Goal: Information Seeking & Learning: Check status

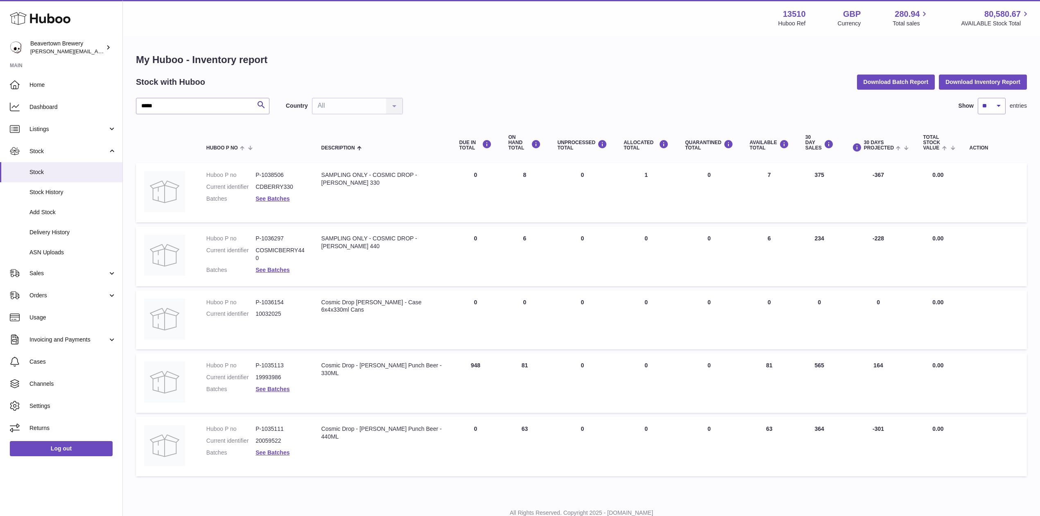
click at [189, 80] on h2 "Stock with Huboo" at bounding box center [170, 82] width 69 height 11
click at [194, 95] on div "My Huboo - Inventory report Stock with Huboo Download Batch Report Download Inv…" at bounding box center [581, 266] width 891 height 427
click at [194, 98] on input "*****" at bounding box center [202, 106] width 133 height 16
type input "*"
click at [69, 267] on link "Sales" at bounding box center [61, 273] width 122 height 22
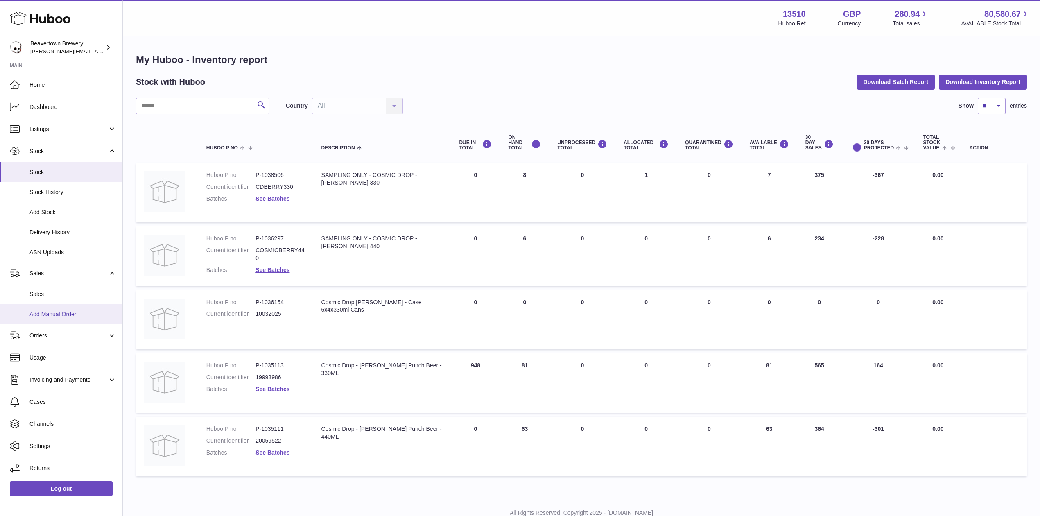
click at [69, 310] on span "Add Manual Order" at bounding box center [72, 314] width 87 height 8
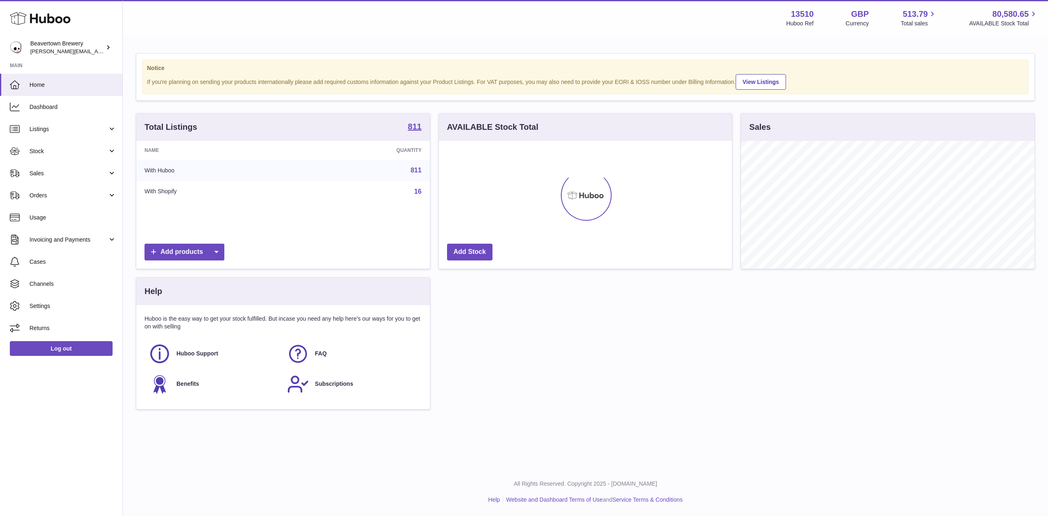
scroll to position [128, 293]
click at [47, 148] on span "Stock" at bounding box center [68, 151] width 78 height 8
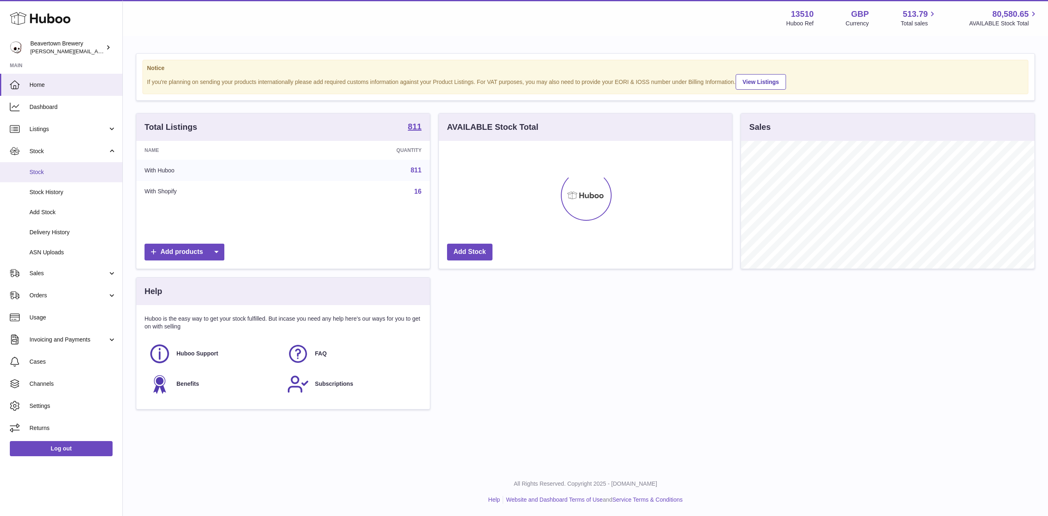
click at [47, 166] on link "Stock" at bounding box center [61, 172] width 122 height 20
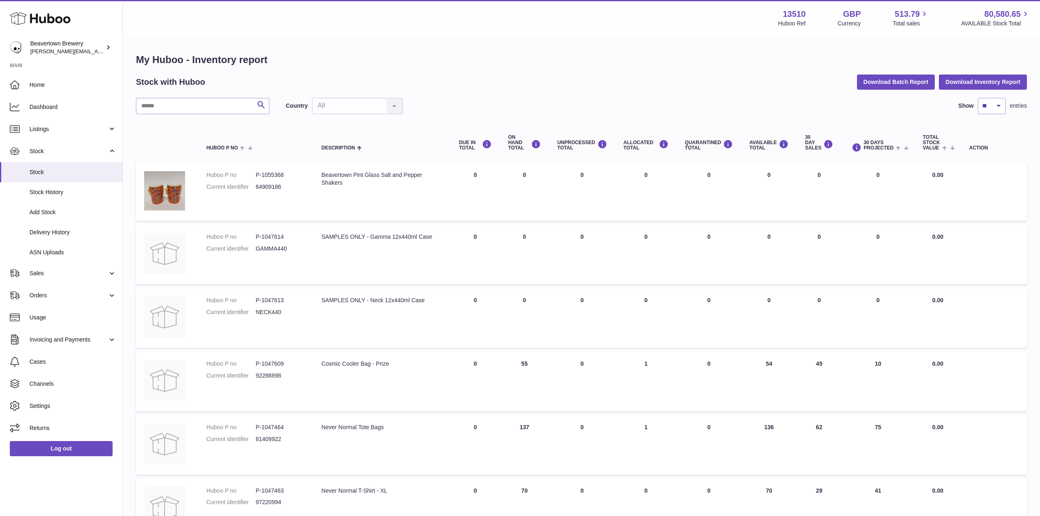
click at [174, 93] on div "My Huboo - Inventory report Stock with Huboo Download Batch Report Download Inv…" at bounding box center [581, 431] width 891 height 757
click at [177, 104] on input "text" at bounding box center [202, 106] width 133 height 16
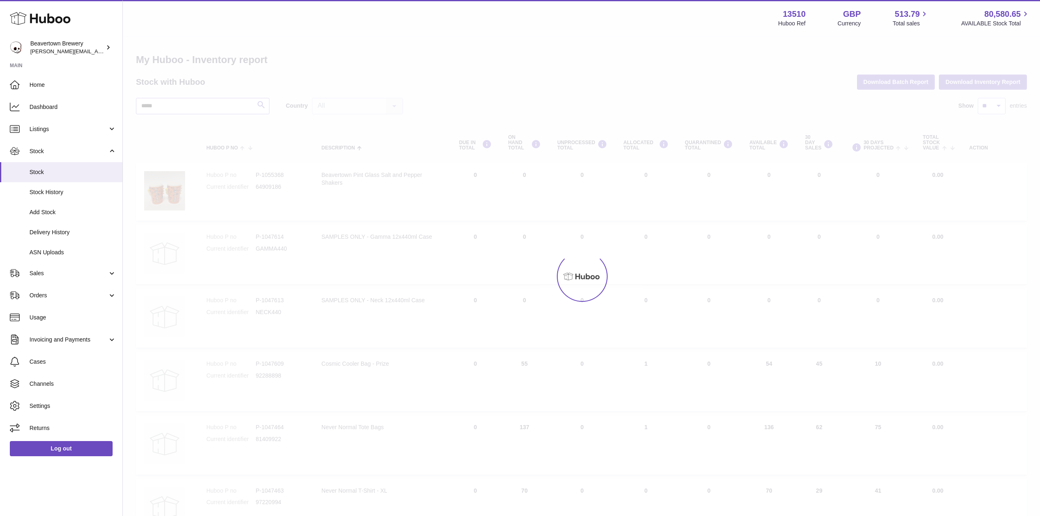
type input "*****"
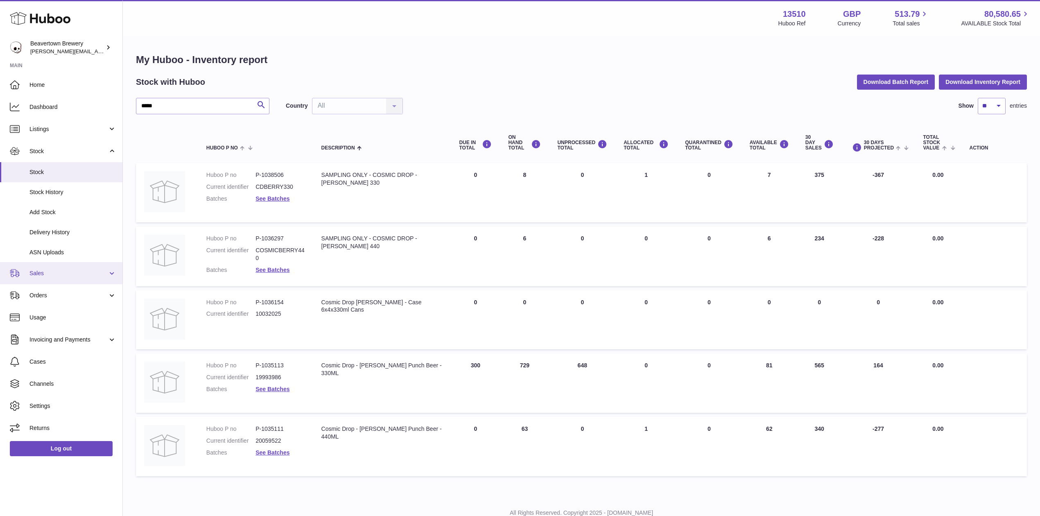
click at [52, 271] on span "Sales" at bounding box center [68, 273] width 78 height 8
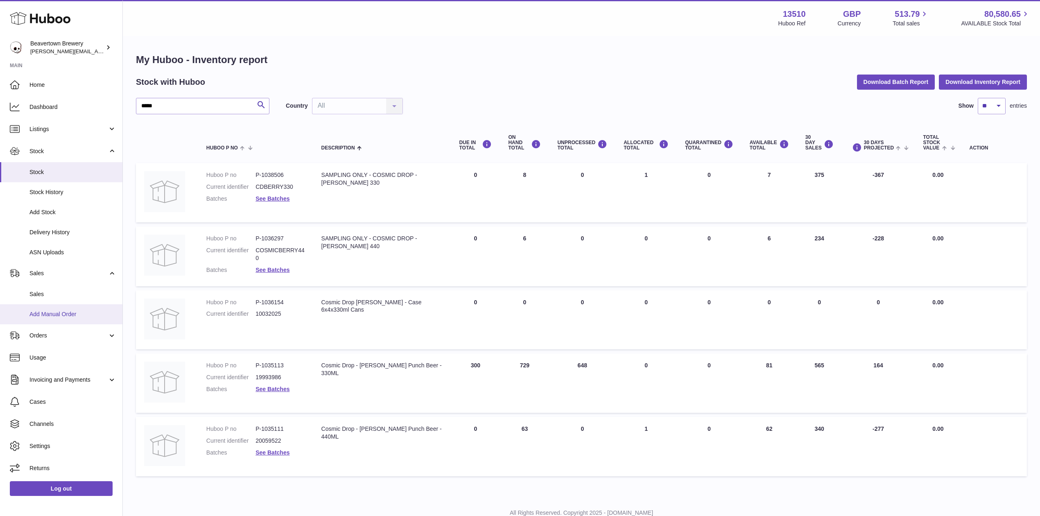
click at [51, 310] on link "Add Manual Order" at bounding box center [61, 314] width 122 height 20
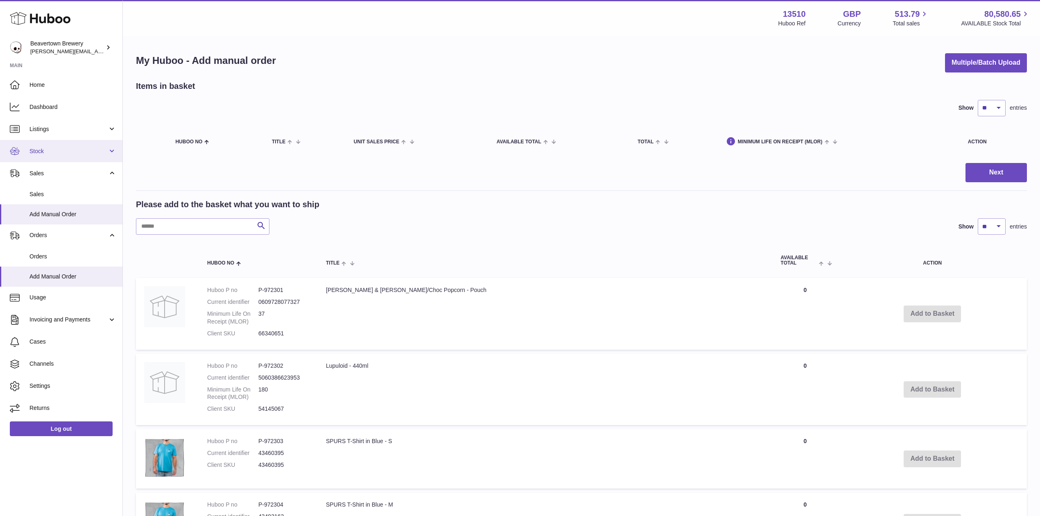
click at [47, 151] on span "Stock" at bounding box center [68, 151] width 78 height 8
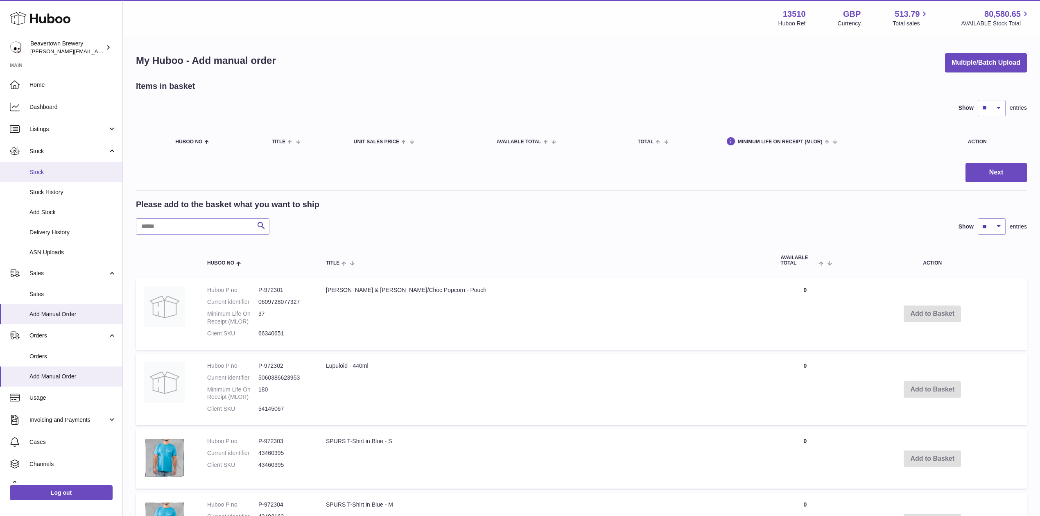
click at [51, 166] on link "Stock" at bounding box center [61, 172] width 122 height 20
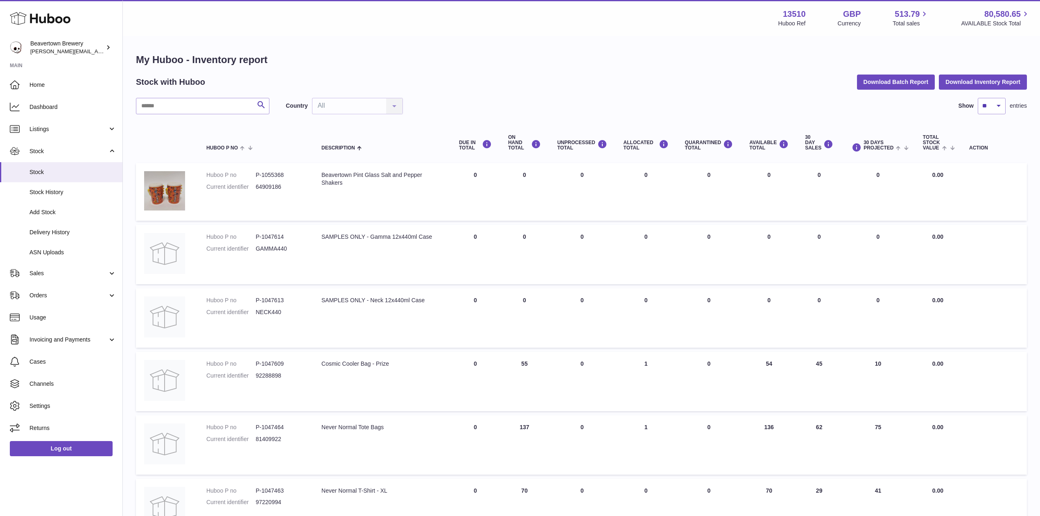
drag, startPoint x: 223, startPoint y: 117, endPoint x: 215, endPoint y: 114, distance: 8.4
click at [220, 117] on div "Search Country All All No elements found. Consider changing the search query. L…" at bounding box center [581, 454] width 891 height 712
click at [210, 109] on input "text" at bounding box center [202, 106] width 133 height 16
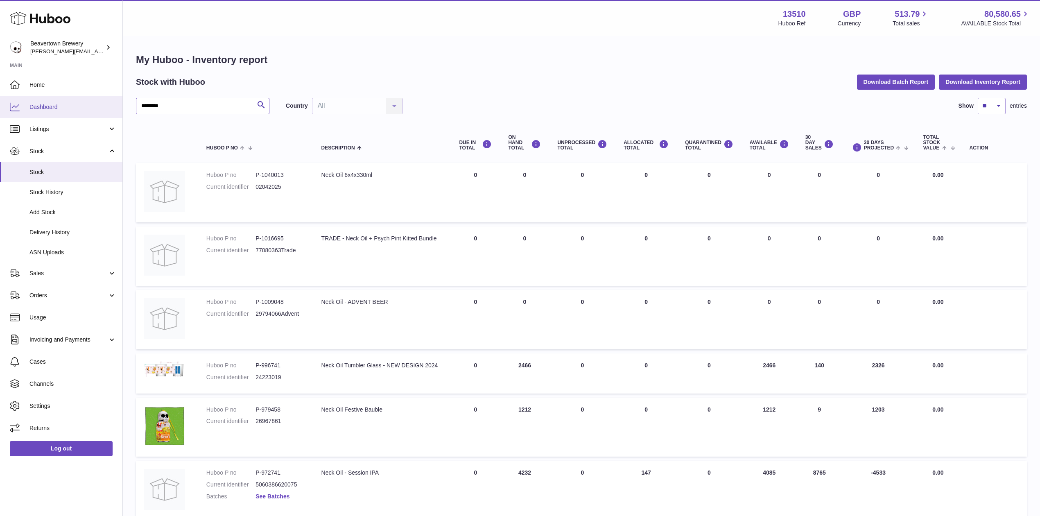
drag, startPoint x: 216, startPoint y: 107, endPoint x: 0, endPoint y: 100, distance: 216.3
click at [1, 100] on div "Huboo Beavertown Brewery [PERSON_NAME][EMAIL_ADDRESS][PERSON_NAME][DOMAIN_NAME]…" at bounding box center [520, 431] width 1040 height 863
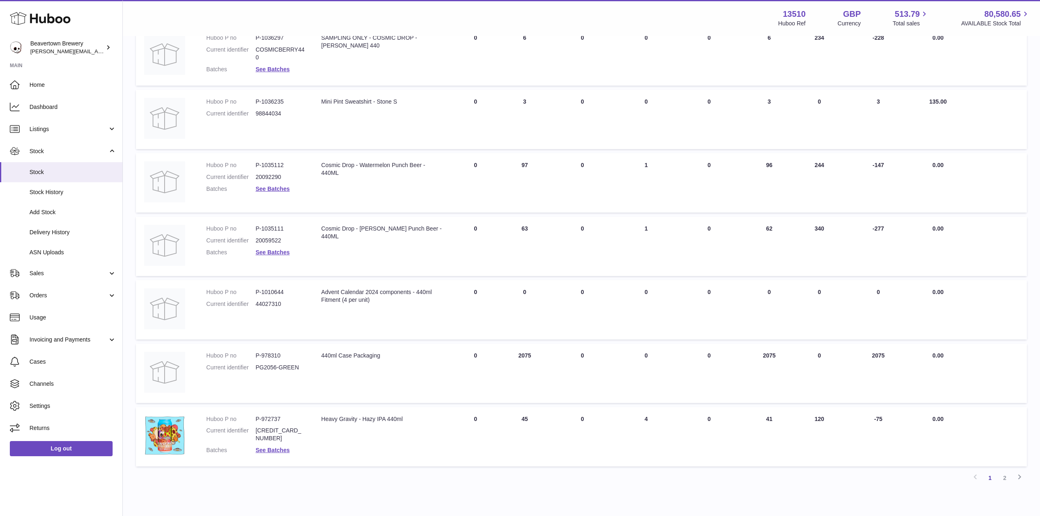
scroll to position [366, 0]
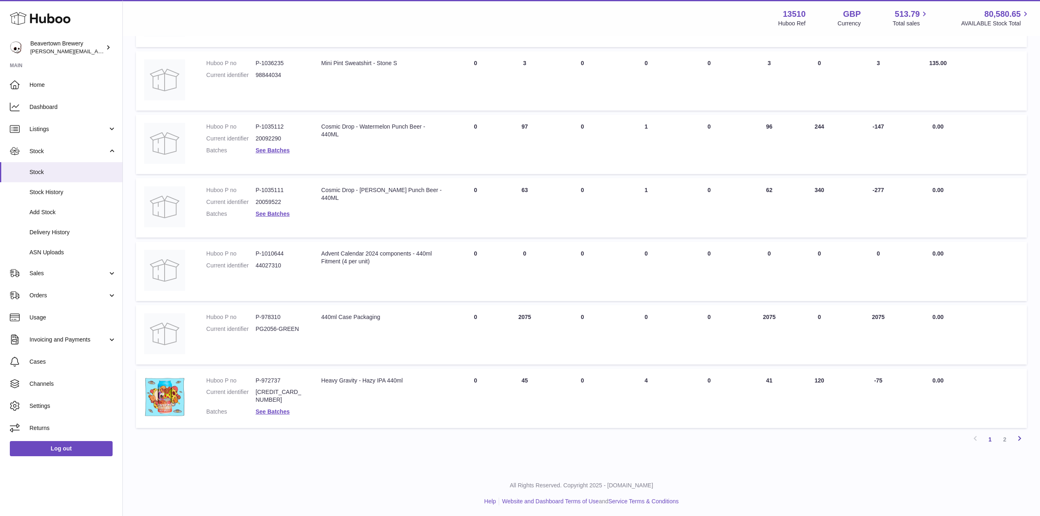
click at [1019, 433] on icon at bounding box center [1020, 438] width 10 height 10
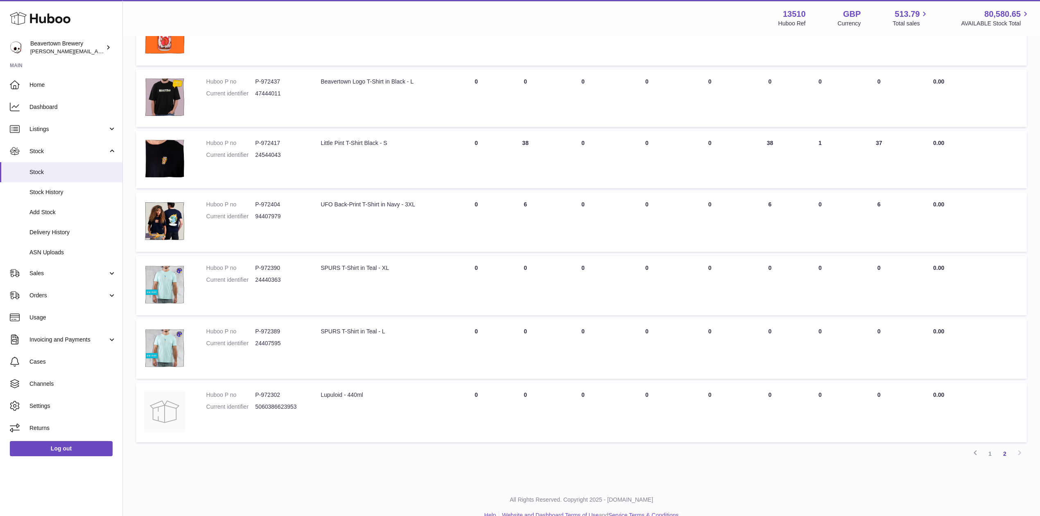
scroll to position [299, 0]
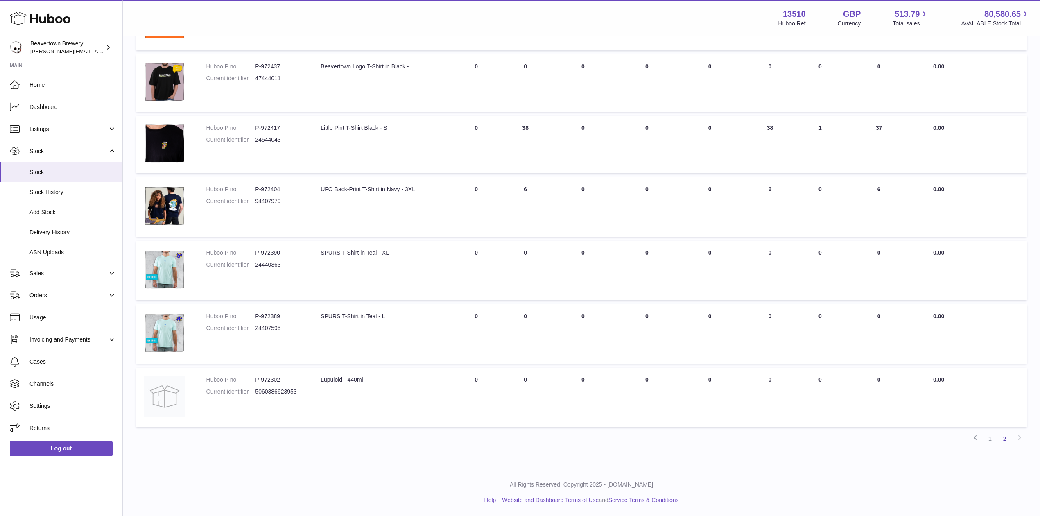
click at [974, 436] on icon at bounding box center [975, 437] width 10 height 10
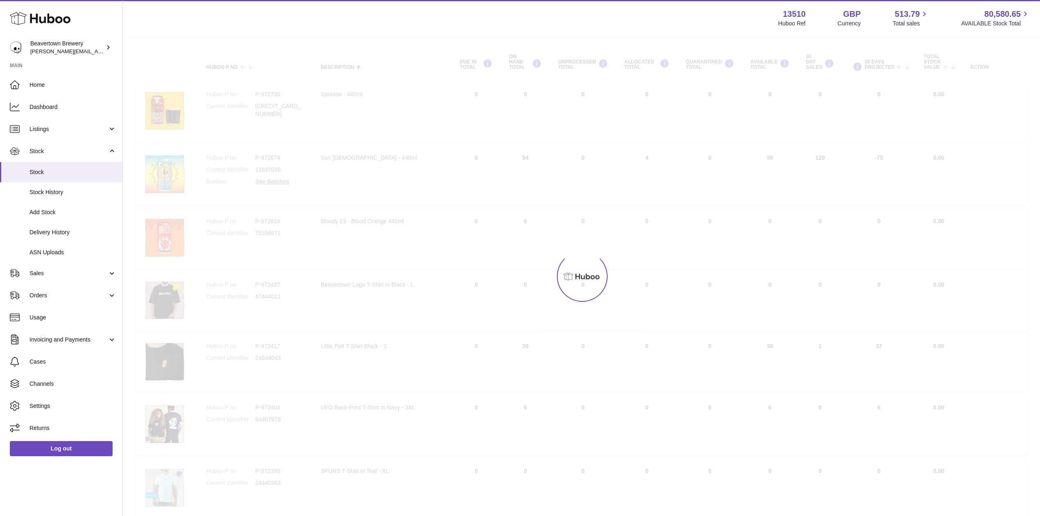
scroll to position [37, 0]
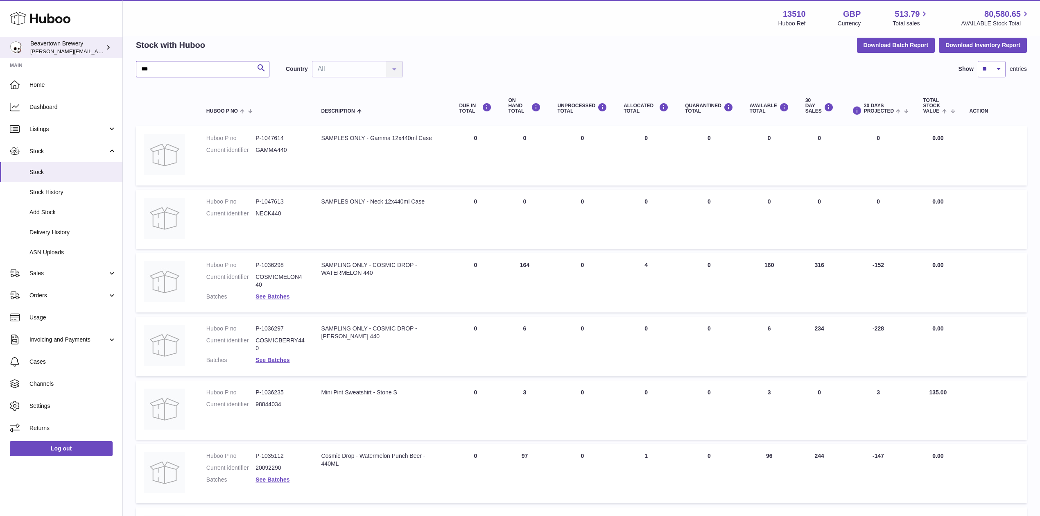
drag, startPoint x: 191, startPoint y: 71, endPoint x: 93, endPoint y: 50, distance: 99.8
click at [95, 55] on div "Huboo Beavertown Brewery [PERSON_NAME][EMAIL_ADDRESS][PERSON_NAME][DOMAIN_NAME]…" at bounding box center [520, 404] width 1040 height 883
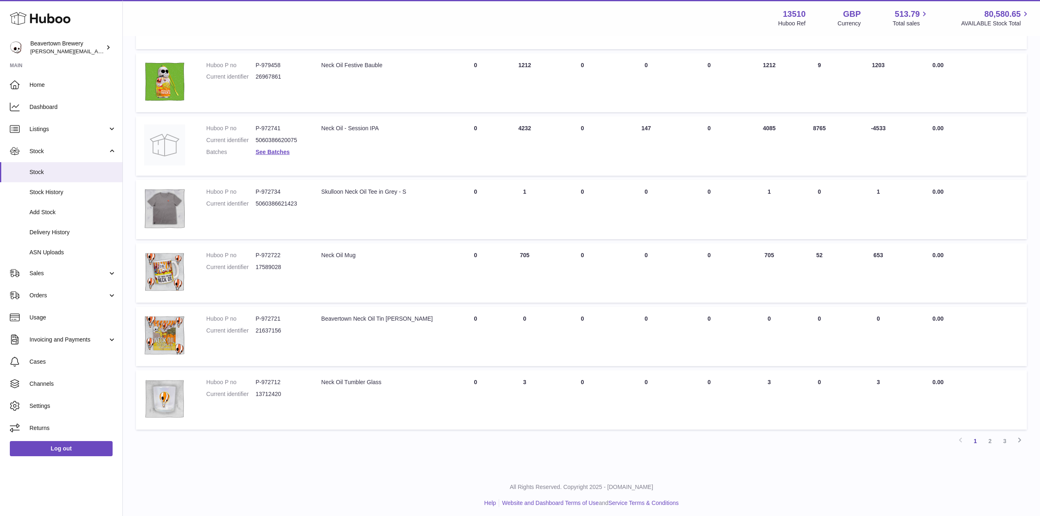
scroll to position [346, 0]
type input "********"
click at [1021, 434] on icon at bounding box center [1020, 438] width 10 height 10
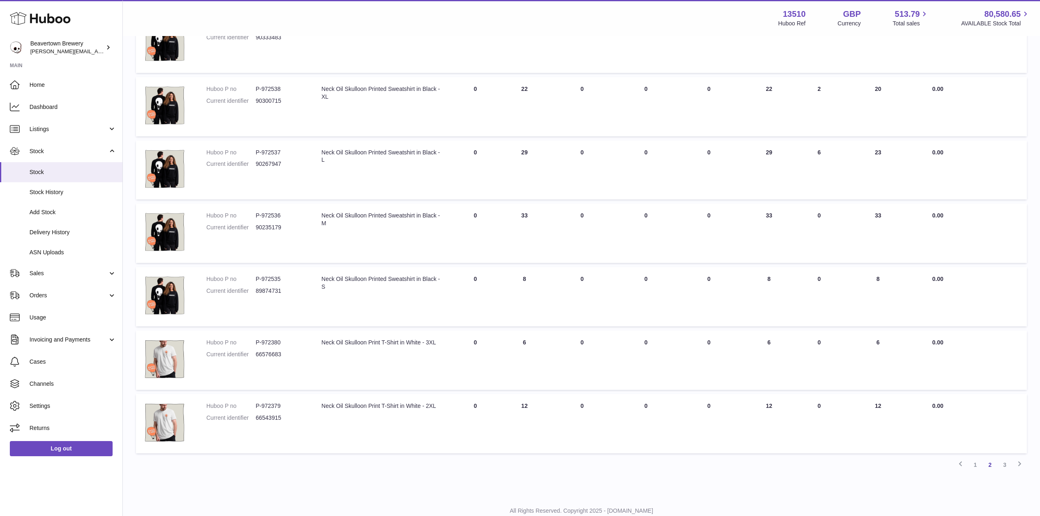
scroll to position [366, 0]
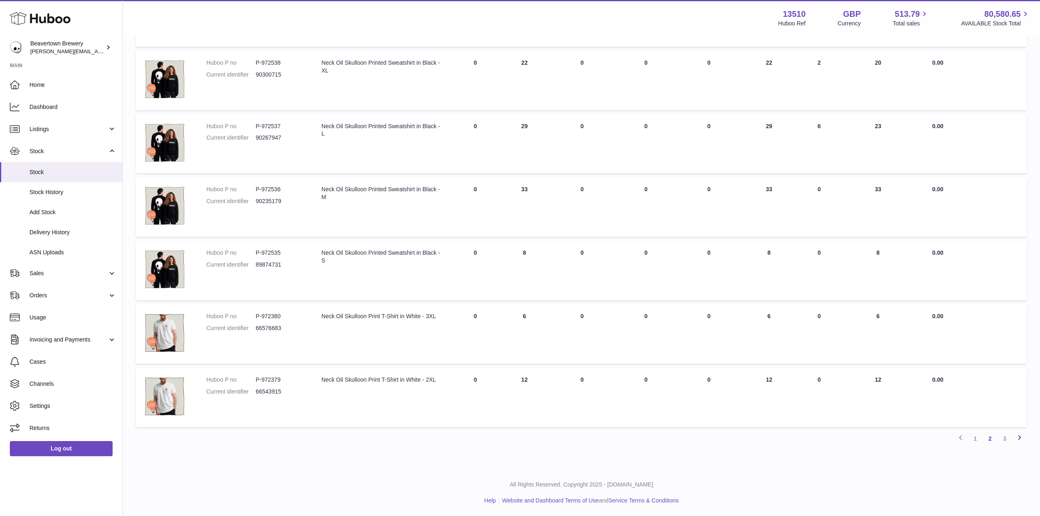
click at [1019, 436] on icon at bounding box center [1020, 437] width 10 height 10
